Goal: Navigation & Orientation: Find specific page/section

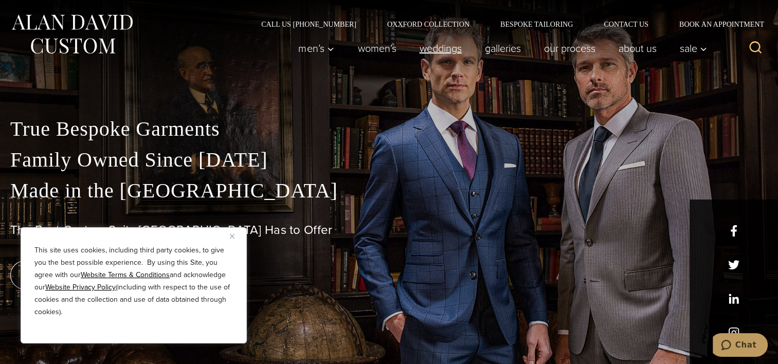
click at [443, 47] on link "weddings" at bounding box center [440, 48] width 65 height 21
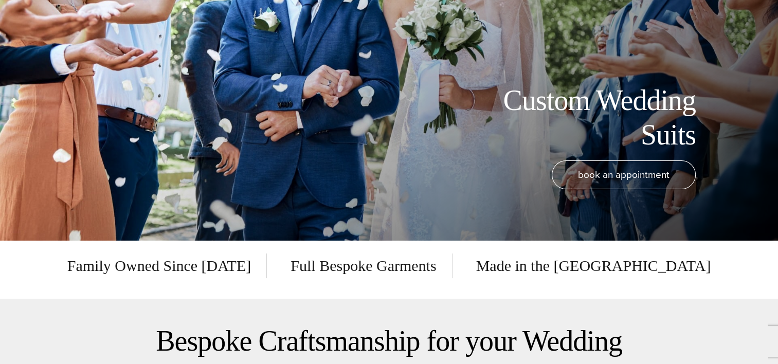
scroll to position [135, 0]
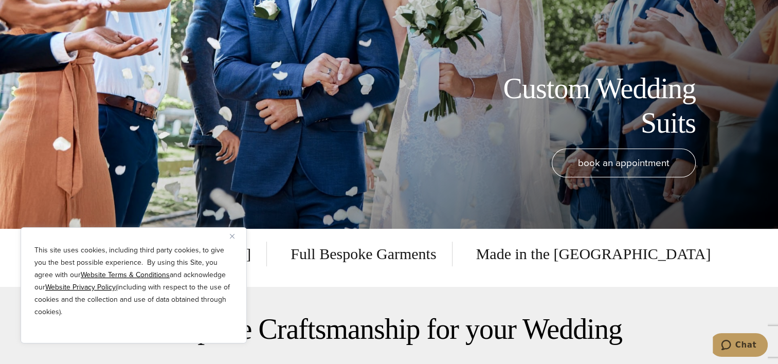
click at [234, 234] on button "Close" at bounding box center [236, 236] width 12 height 12
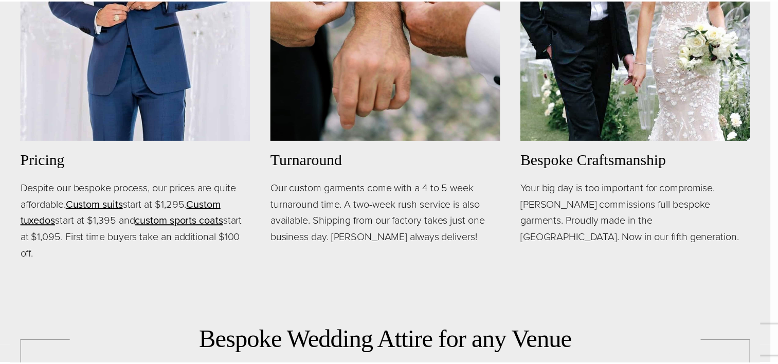
scroll to position [0, 0]
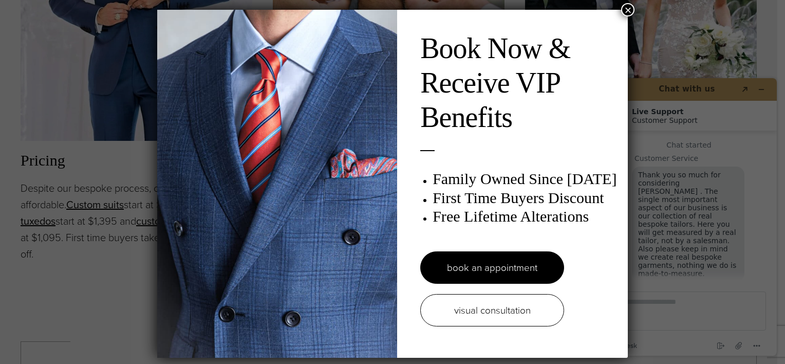
click at [625, 17] on div "Book Now & Receive VIP Benefits Family Owned Since 1913 First Time Buyers Disco…" at bounding box center [392, 184] width 471 height 348
click at [626, 16] on button "×" at bounding box center [627, 9] width 13 height 13
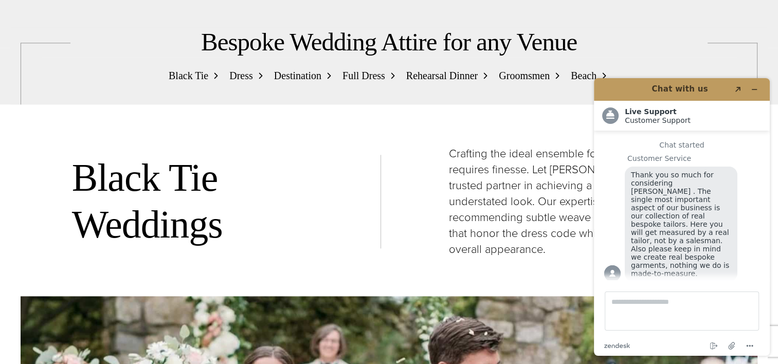
scroll to position [1346, 0]
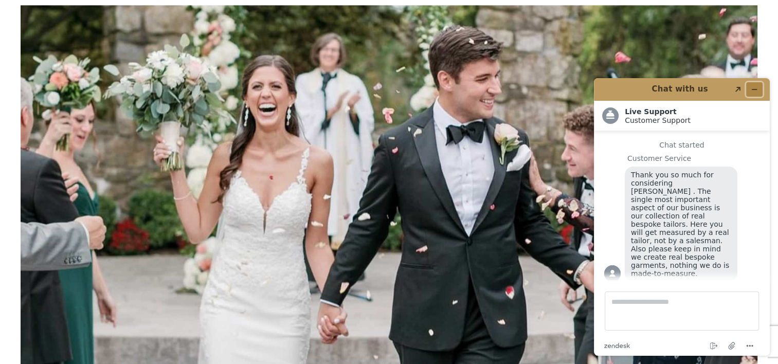
click at [757, 93] on icon "Minimize widget" at bounding box center [753, 89] width 7 height 7
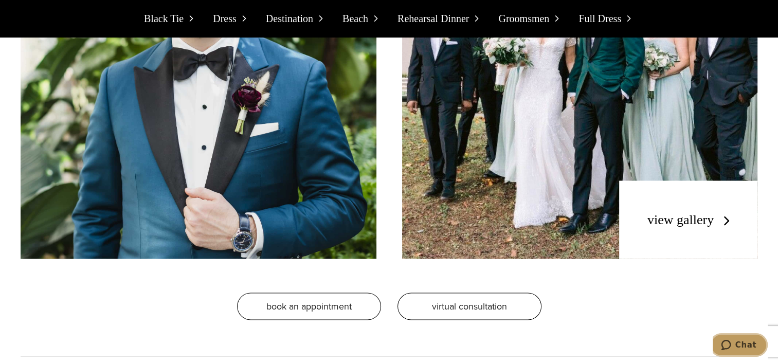
scroll to position [0, 0]
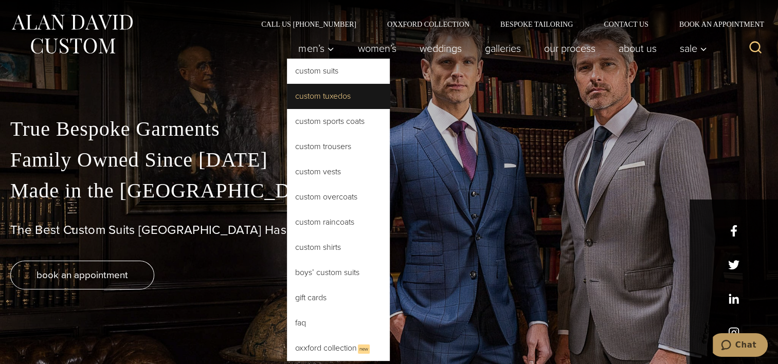
click at [316, 97] on link "Custom Tuxedos" at bounding box center [338, 96] width 103 height 25
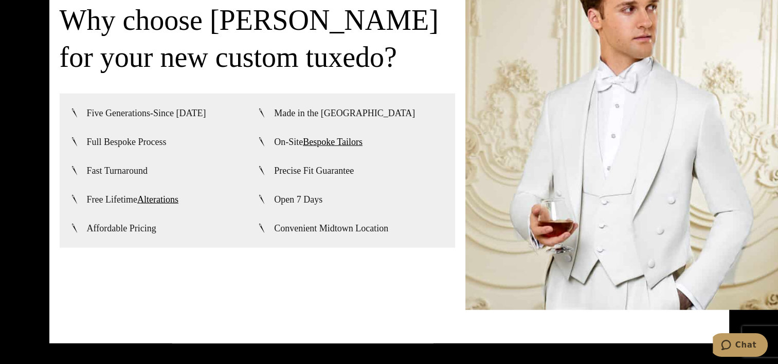
scroll to position [2732, 0]
